Goal: Task Accomplishment & Management: Manage account settings

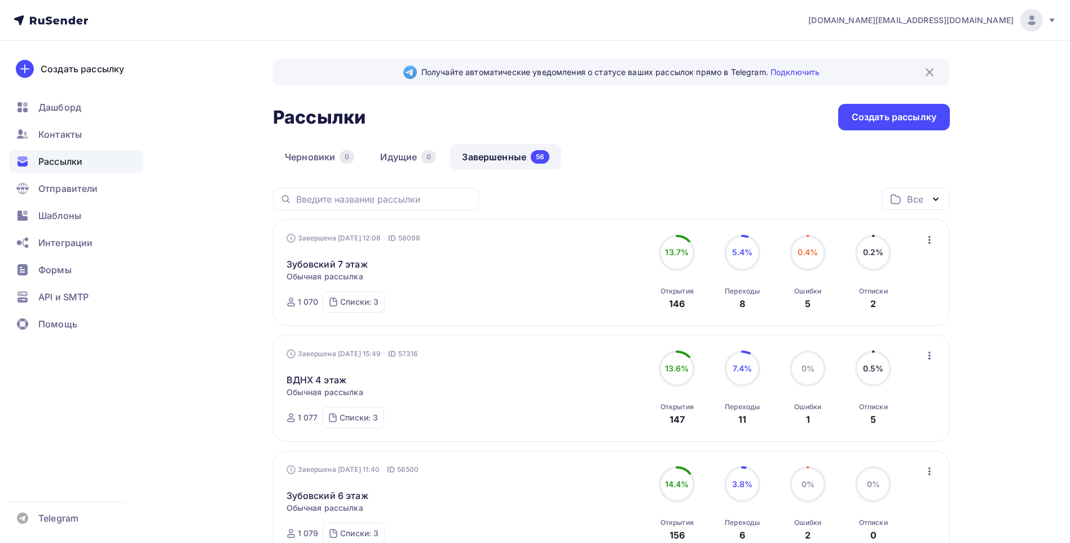
click at [665, 151] on div "Черновики 0 Идущие 0 Завершенные 56" at bounding box center [611, 166] width 677 height 44
click at [714, 166] on div "Черновики 0 Идущие 0 Завершенные 56" at bounding box center [611, 166] width 677 height 44
click at [677, 130] on div "Рассылки Рассылки Создать рассылку" at bounding box center [611, 117] width 677 height 27
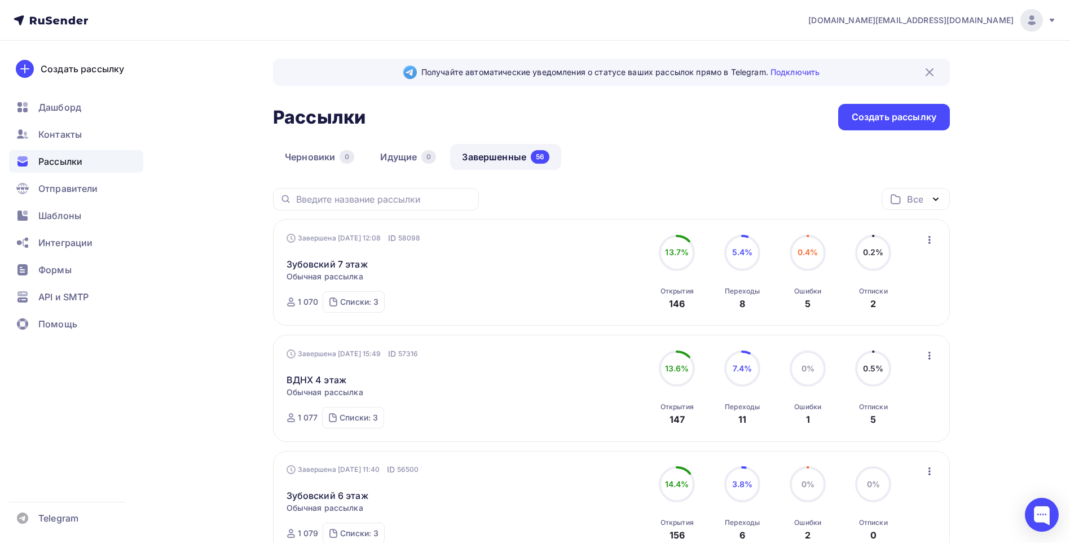
click at [716, 173] on div "Черновики 0 Идущие 0 Завершенные 56" at bounding box center [611, 166] width 677 height 44
click at [672, 166] on div "Черновики 0 Идущие 0 Завершенные 56" at bounding box center [611, 166] width 677 height 44
click at [697, 150] on div "Черновики 0 Идущие 0 Завершенные 56" at bounding box center [611, 166] width 677 height 44
click at [694, 155] on div "Черновики 0 Идущие 0 Завершенные 56" at bounding box center [611, 166] width 677 height 44
click at [671, 178] on div "Черновики 0 Идущие 0 Завершенные 56" at bounding box center [611, 166] width 677 height 44
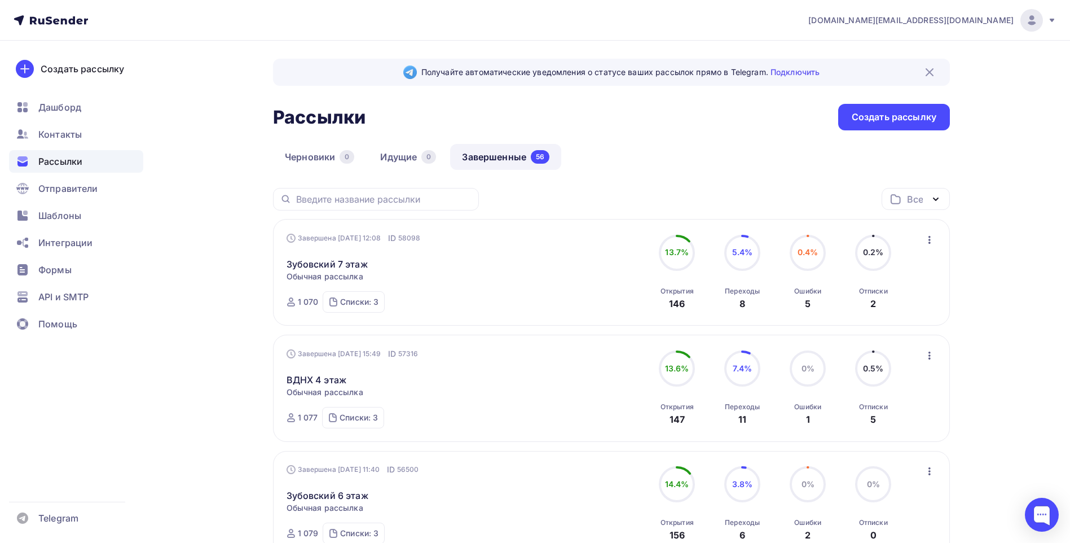
click at [706, 152] on div "Черновики 0 Идущие 0 Завершенные 56" at bounding box center [611, 166] width 677 height 44
click at [696, 177] on div "Черновики 0 Идущие 0 Завершенные 56" at bounding box center [611, 166] width 677 height 44
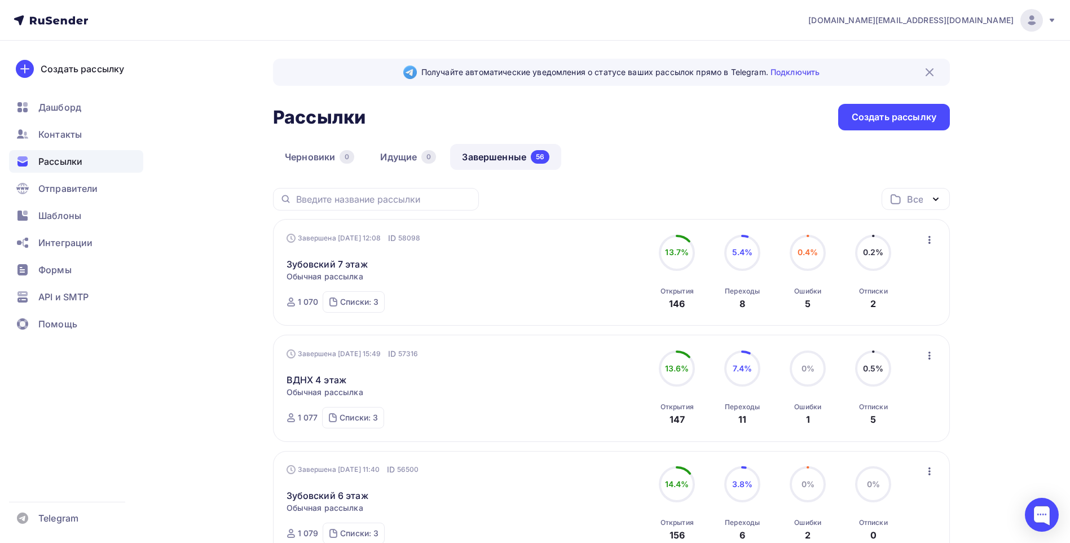
click at [657, 161] on div "Черновики 0 Идущие 0 Завершенные 56" at bounding box center [611, 166] width 677 height 44
click at [700, 162] on div "Черновики 0 Идущие 0 Завершенные 56" at bounding box center [611, 166] width 677 height 44
click at [1045, 21] on div "[DOMAIN_NAME][EMAIL_ADDRESS][DOMAIN_NAME]" at bounding box center [932, 20] width 248 height 23
click at [913, 51] on span "Аккаунт" at bounding box center [905, 50] width 37 height 14
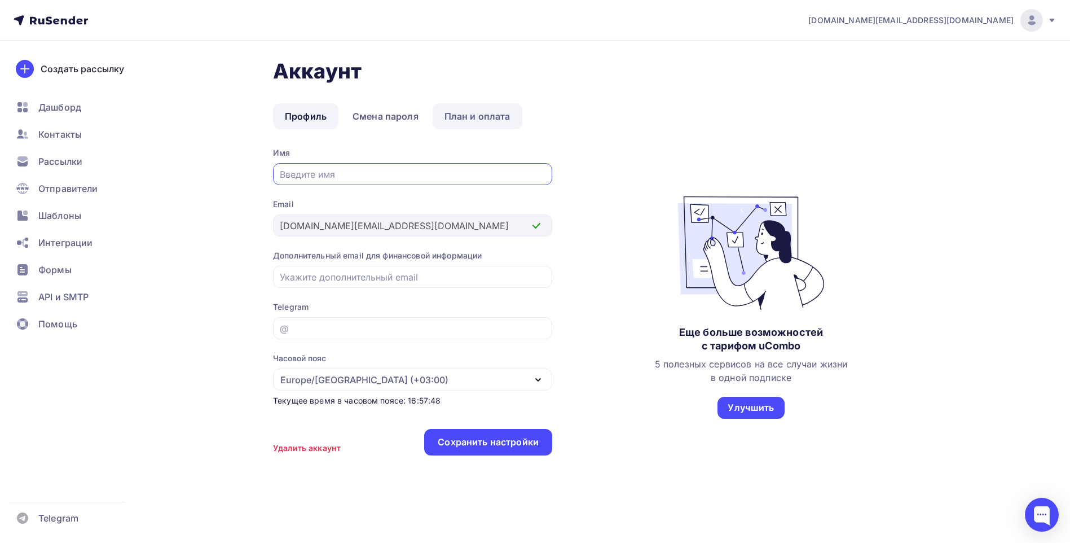
click at [482, 118] on link "План и оплата" at bounding box center [478, 116] width 90 height 26
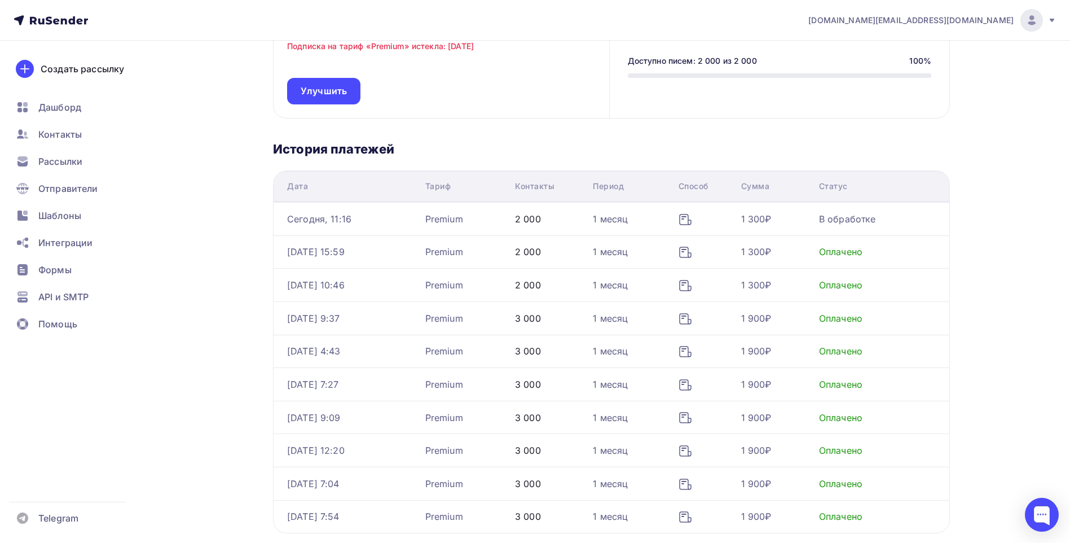
scroll to position [169, 0]
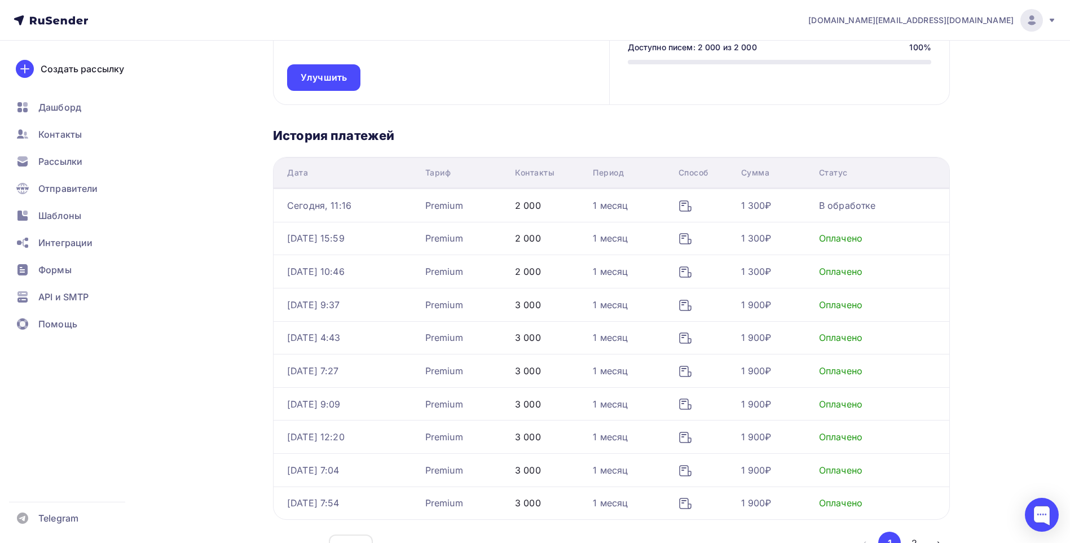
click at [1002, 229] on div "[DOMAIN_NAME][EMAIL_ADDRESS][DOMAIN_NAME] Аккаунт Тарифы Выйти Создать рассылку…" at bounding box center [535, 239] width 1070 height 816
click at [994, 109] on div "Аккаунт Профиль Смена пароля План и оплата Профиль Смена пароля План и оплата Т…" at bounding box center [535, 258] width 925 height 775
drag, startPoint x: 812, startPoint y: 123, endPoint x: 777, endPoint y: 137, distance: 37.2
click at [811, 123] on div "Тариф «Free» Действует до: [DATE] Подписка на тариф «Premium» истекла: [DATE] У…" at bounding box center [611, 274] width 677 height 592
click at [994, 260] on div "Аккаунт Профиль Смена пароля План и оплата Профиль Смена пароля План и оплата Т…" at bounding box center [535, 258] width 925 height 775
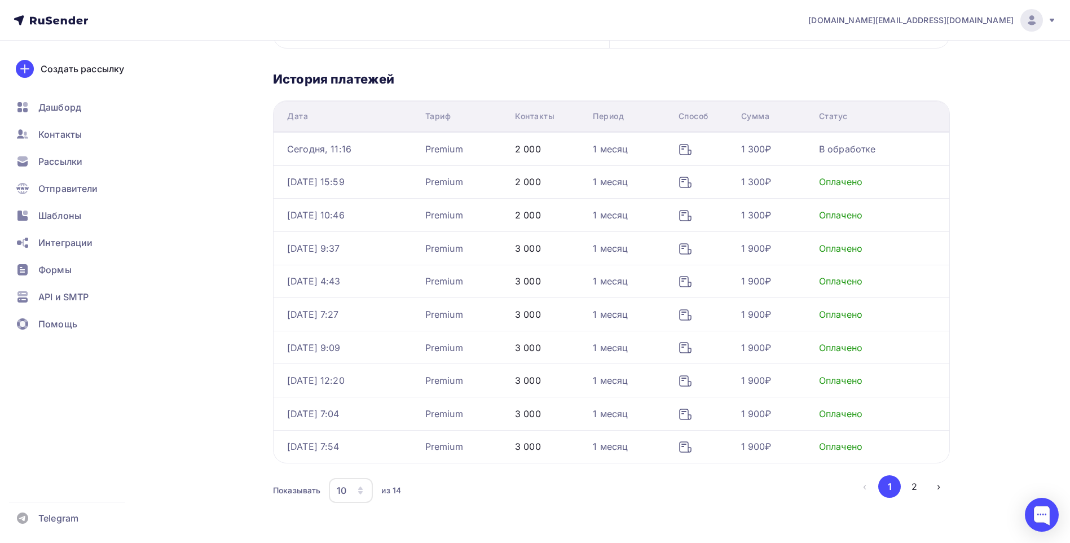
scroll to position [0, 0]
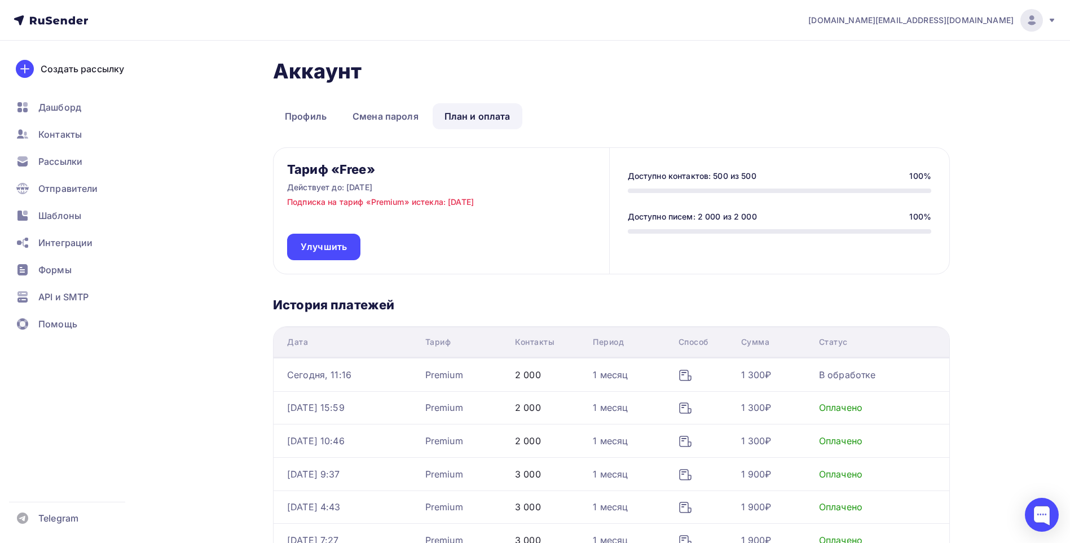
click at [661, 118] on ul "Профиль Смена пароля План и оплата" at bounding box center [611, 116] width 677 height 26
click at [245, 131] on div "Аккаунт Профиль Смена пароля План и оплата Профиль Смена пароля План и оплата Т…" at bounding box center [535, 428] width 925 height 775
click at [733, 80] on h1 "Аккаунт" at bounding box center [611, 71] width 677 height 25
click at [763, 298] on h3 "История платежей" at bounding box center [611, 305] width 677 height 16
click at [946, 289] on div "Тариф «Free» Действует до: [DATE] Подписка на тариф «Premium» истекла: [DATE] У…" at bounding box center [611, 443] width 677 height 592
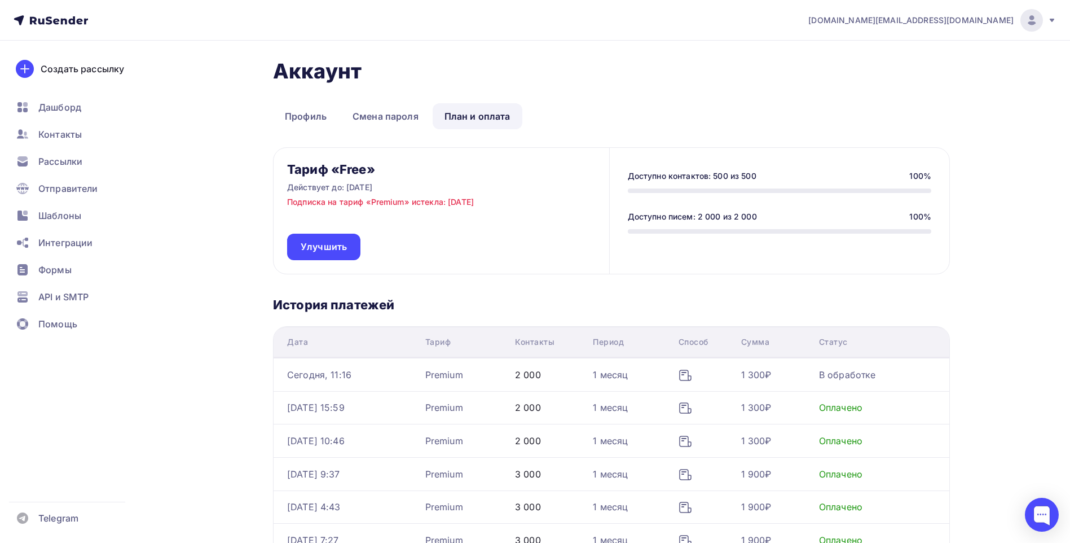
click at [994, 307] on div "Аккаунт Профиль Смена пароля План и оплата Профиль Смена пароля План и оплата Т…" at bounding box center [535, 428] width 925 height 775
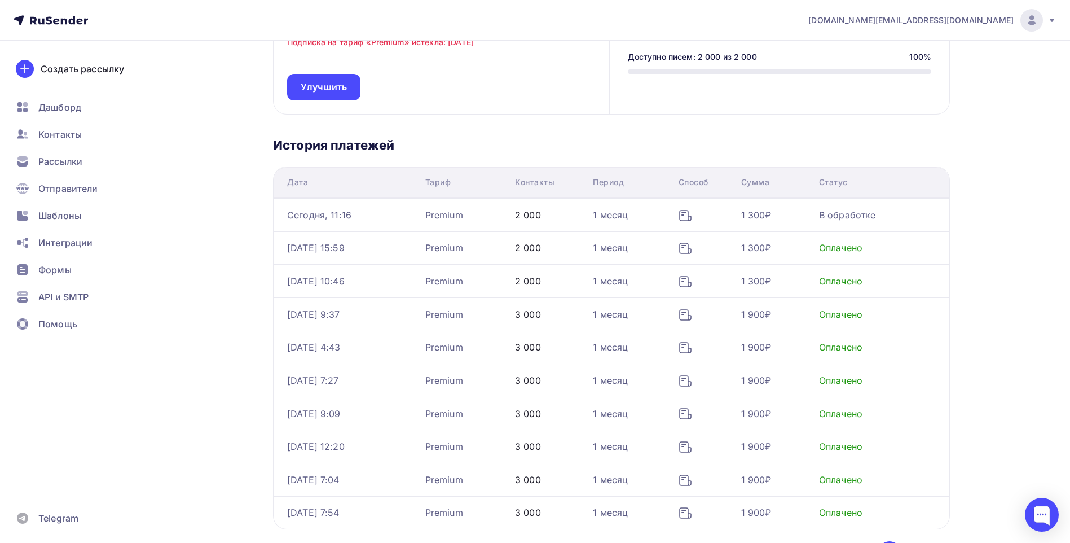
scroll to position [169, 0]
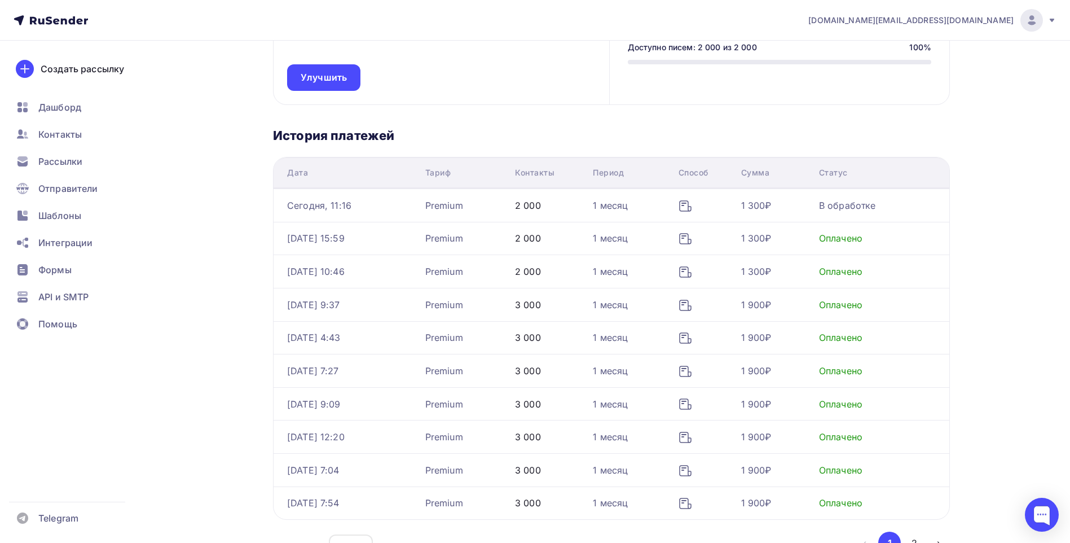
click at [1002, 305] on div "[DOMAIN_NAME][EMAIL_ADDRESS][DOMAIN_NAME] Аккаунт Тарифы Выйти Создать рассылку…" at bounding box center [535, 239] width 1070 height 816
click at [684, 131] on h3 "История платежей" at bounding box center [611, 136] width 677 height 16
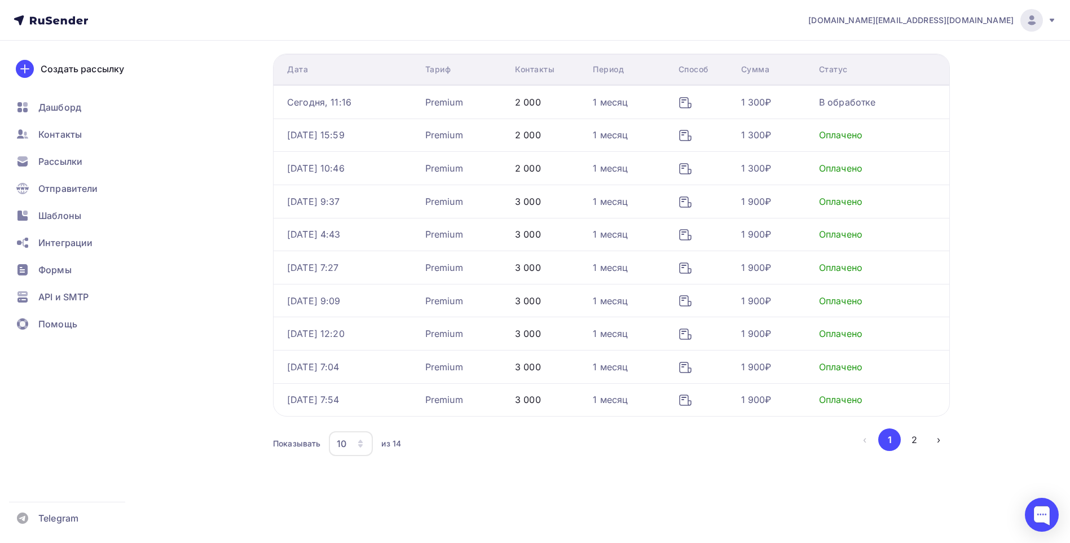
scroll to position [273, 0]
drag, startPoint x: 995, startPoint y: 248, endPoint x: 983, endPoint y: 256, distance: 14.7
click at [995, 248] on div "Аккаунт Профиль Смена пароля План и оплата Профиль Смена пароля План и оплата Т…" at bounding box center [535, 155] width 925 height 775
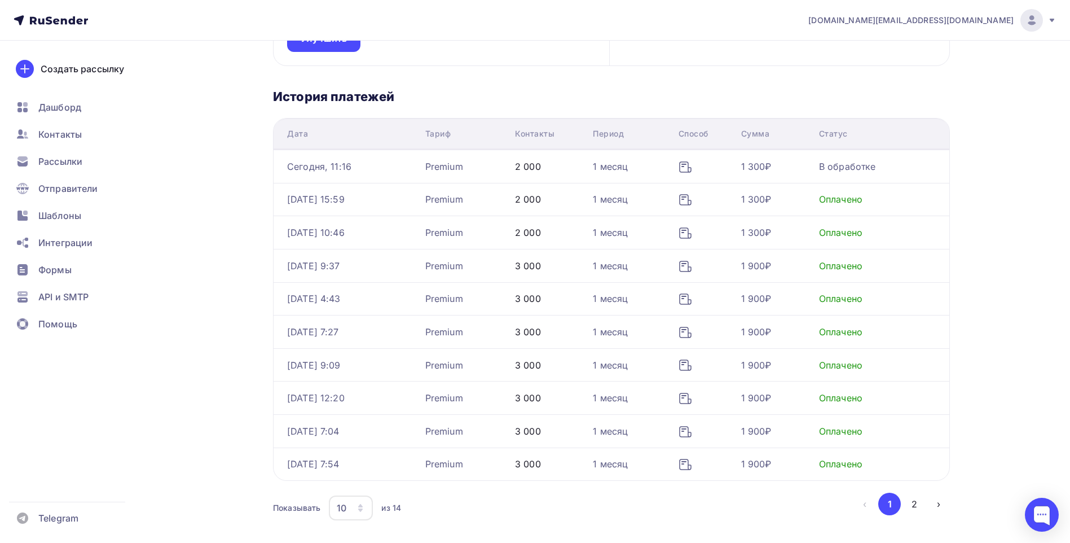
scroll to position [0, 0]
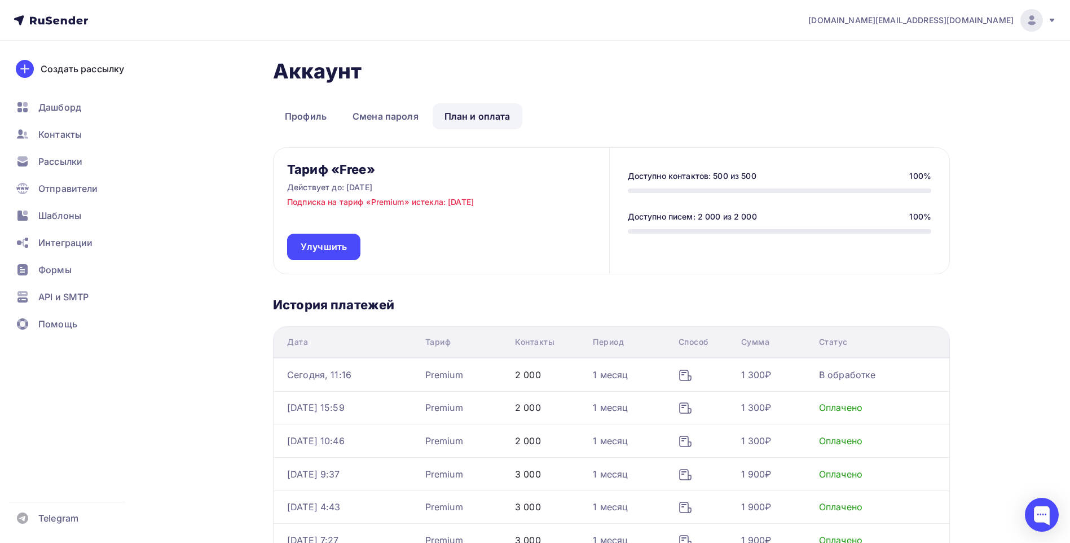
click at [671, 296] on div "Тариф «Free» Действует до: [DATE] Подписка на тариф «Premium» истекла: [DATE] У…" at bounding box center [611, 443] width 677 height 592
